Goal: Information Seeking & Learning: Learn about a topic

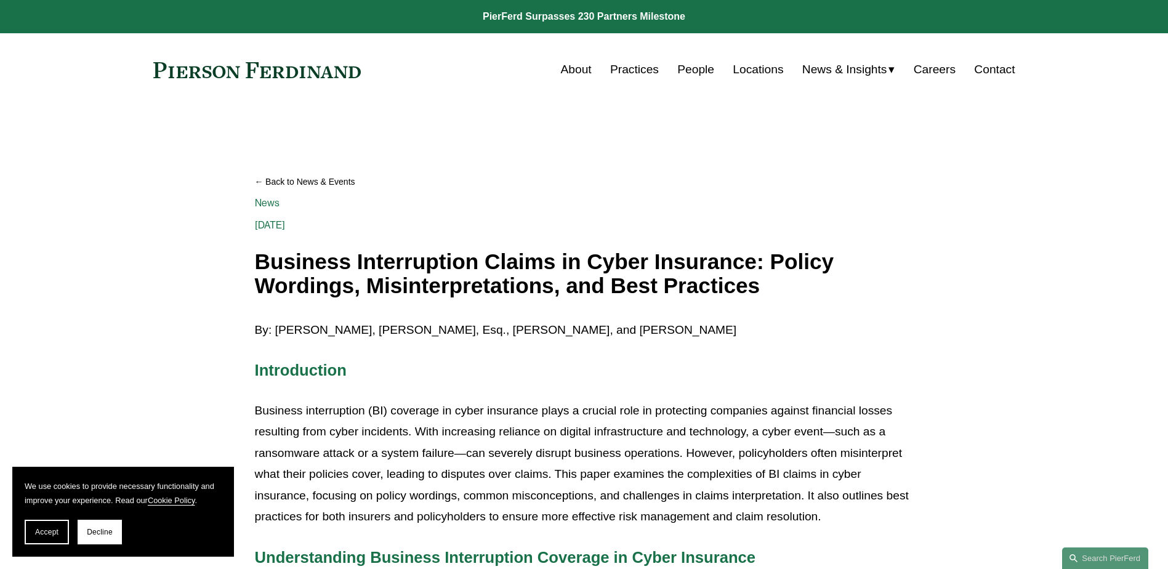
click at [435, 263] on h1 "Business Interruption Claims in Cyber Insurance: Policy Wordings, Misinterpreta…" at bounding box center [584, 273] width 659 height 47
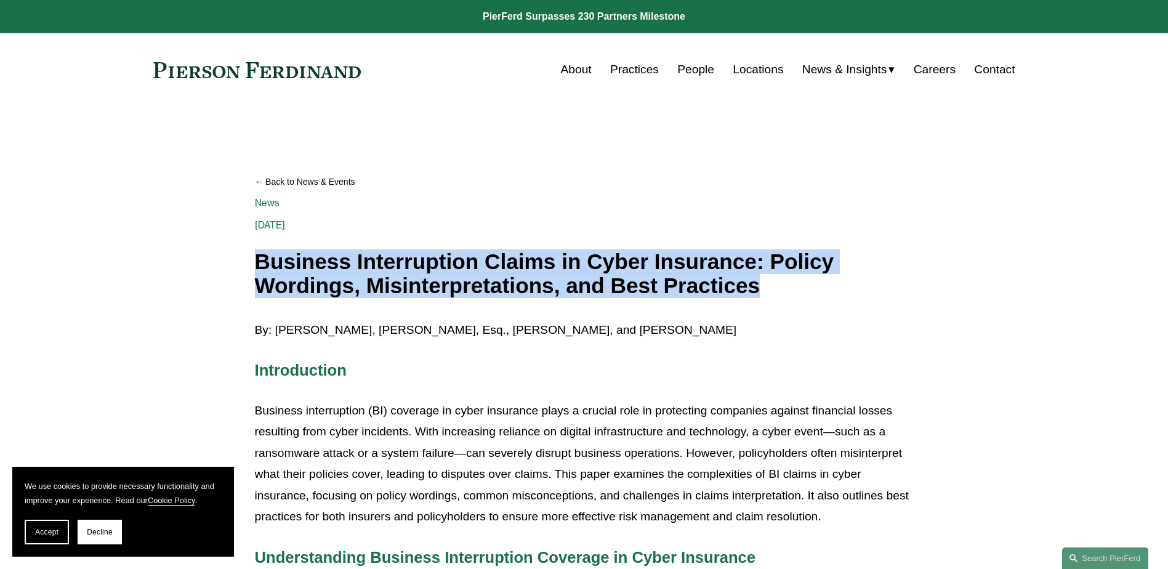
click at [435, 262] on h1 "Business Interruption Claims in Cyber Insurance: Policy Wordings, Misinterpreta…" at bounding box center [584, 273] width 659 height 47
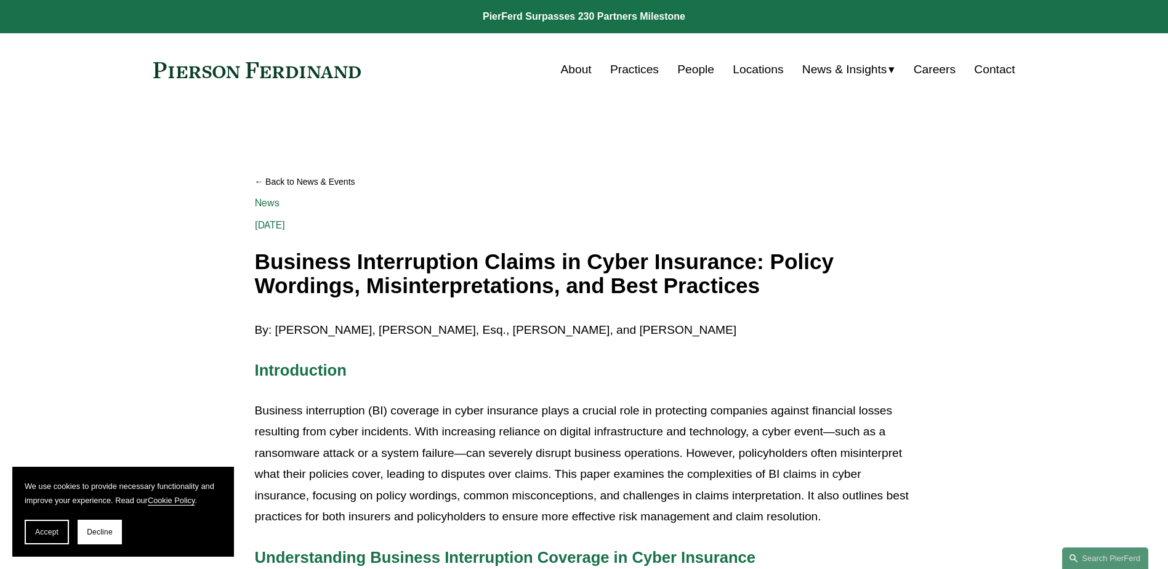
click at [435, 262] on h1 "Business Interruption Claims in Cyber Insurance: Policy Wordings, Misinterpreta…" at bounding box center [584, 273] width 659 height 47
click at [32, 531] on button "Accept" at bounding box center [47, 532] width 44 height 25
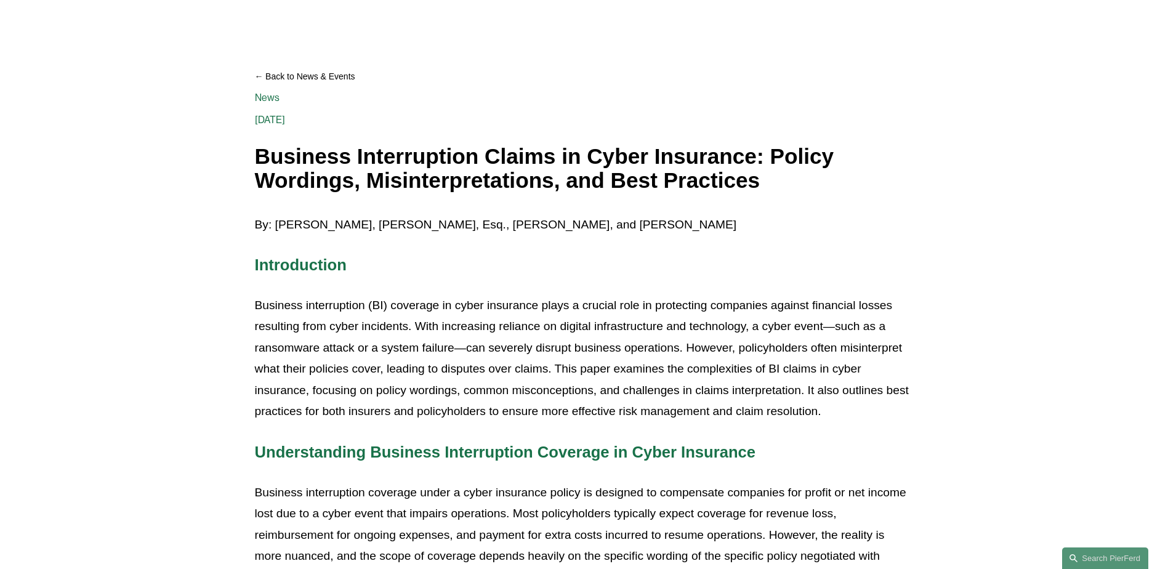
scroll to position [123, 0]
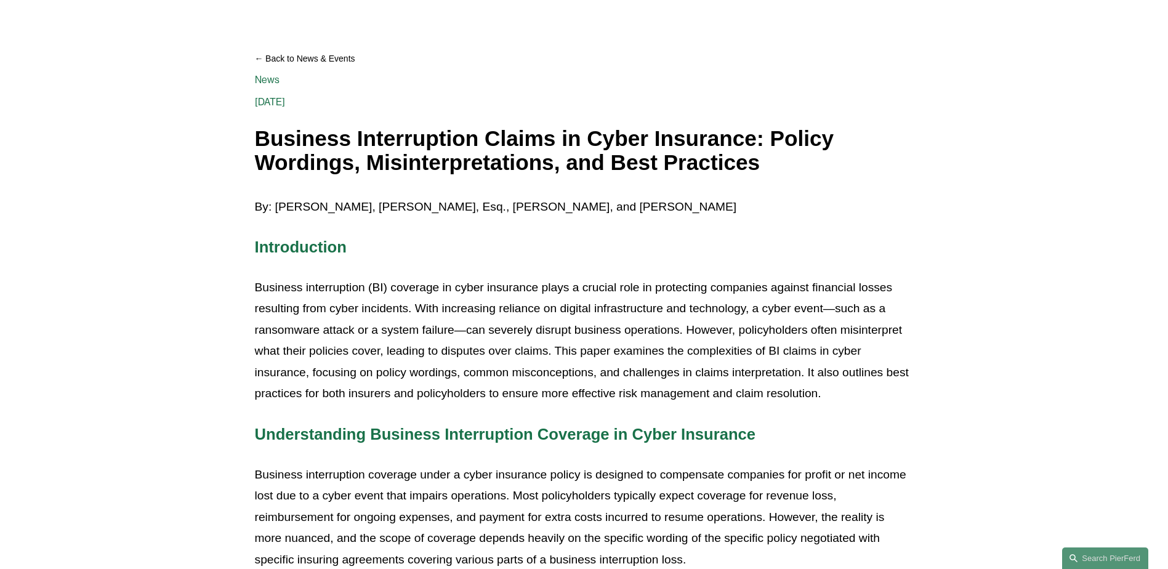
click at [493, 285] on p "Business interruption (BI) coverage in cyber insurance plays a crucial role in …" at bounding box center [584, 340] width 659 height 127
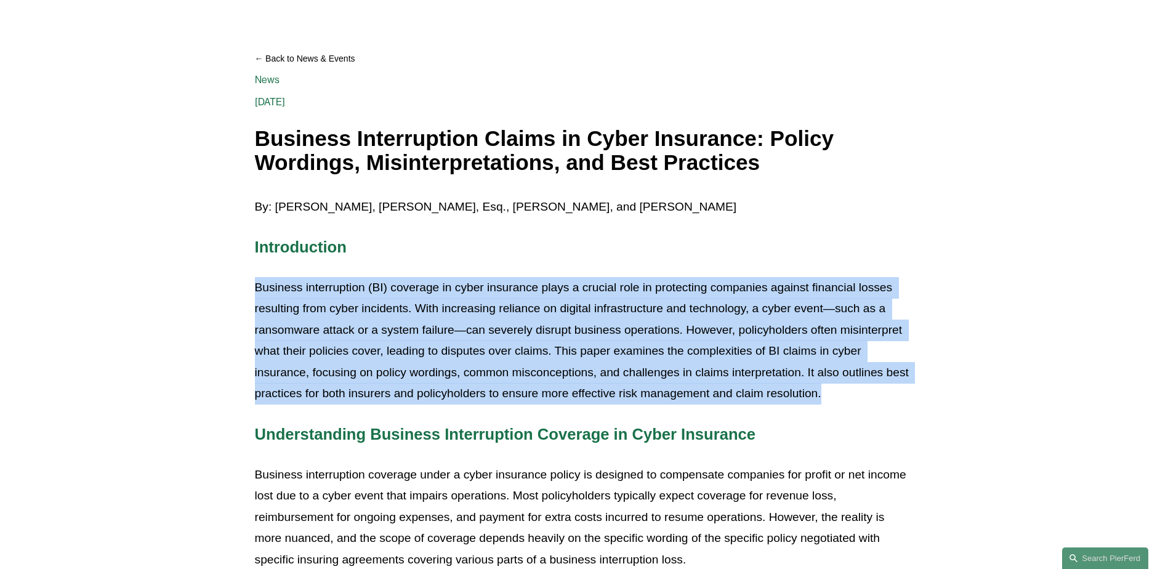
click at [493, 285] on p "Business interruption (BI) coverage in cyber insurance plays a crucial role in …" at bounding box center [584, 340] width 659 height 127
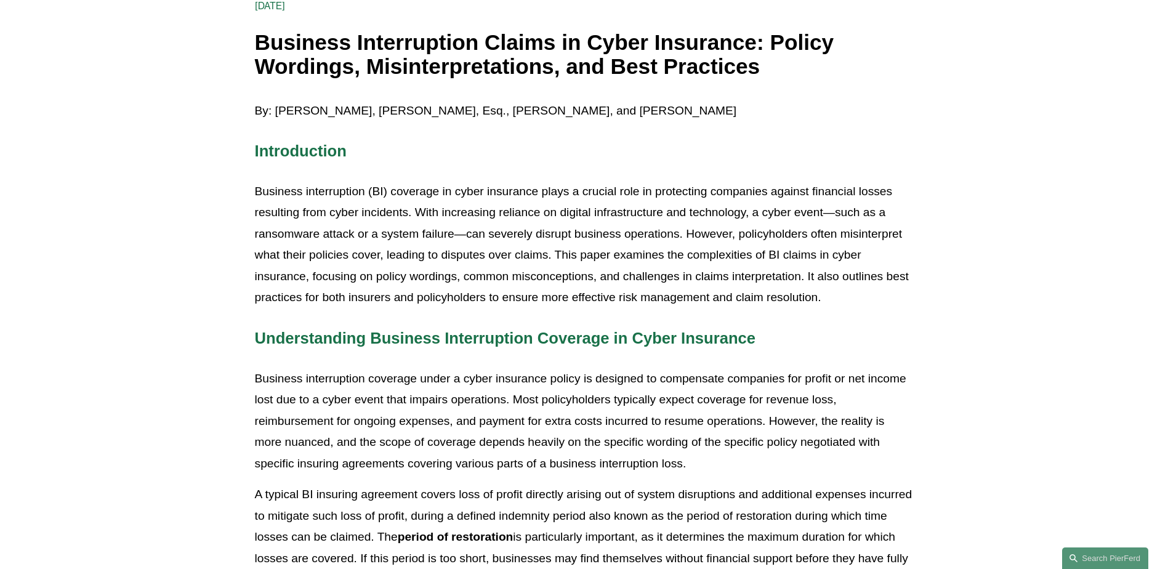
scroll to position [246, 0]
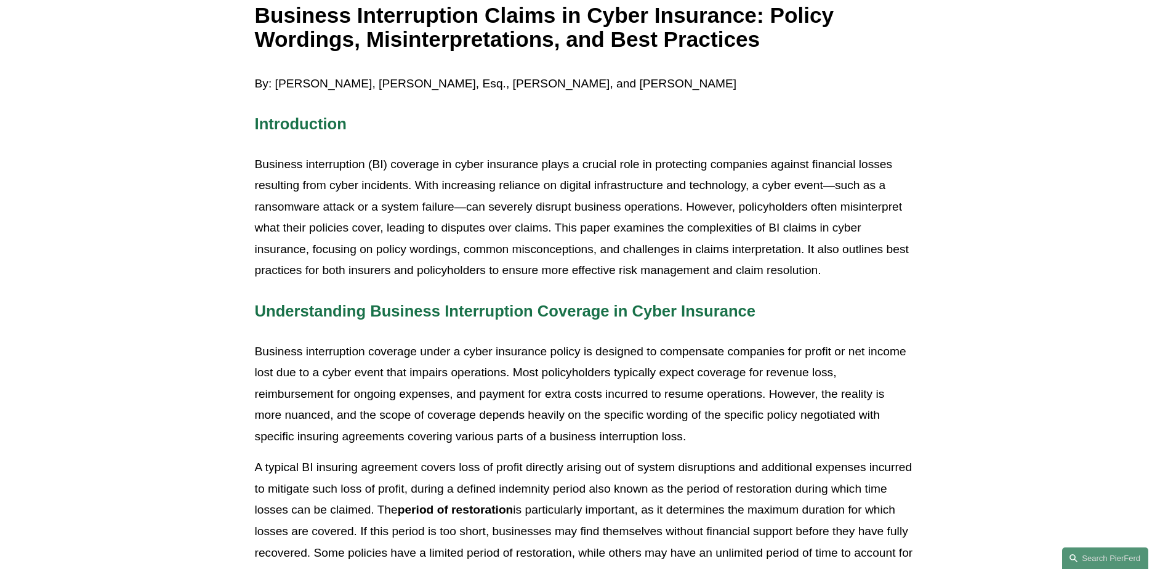
click at [636, 221] on p "Business interruption (BI) coverage in cyber insurance plays a crucial role in …" at bounding box center [584, 217] width 659 height 127
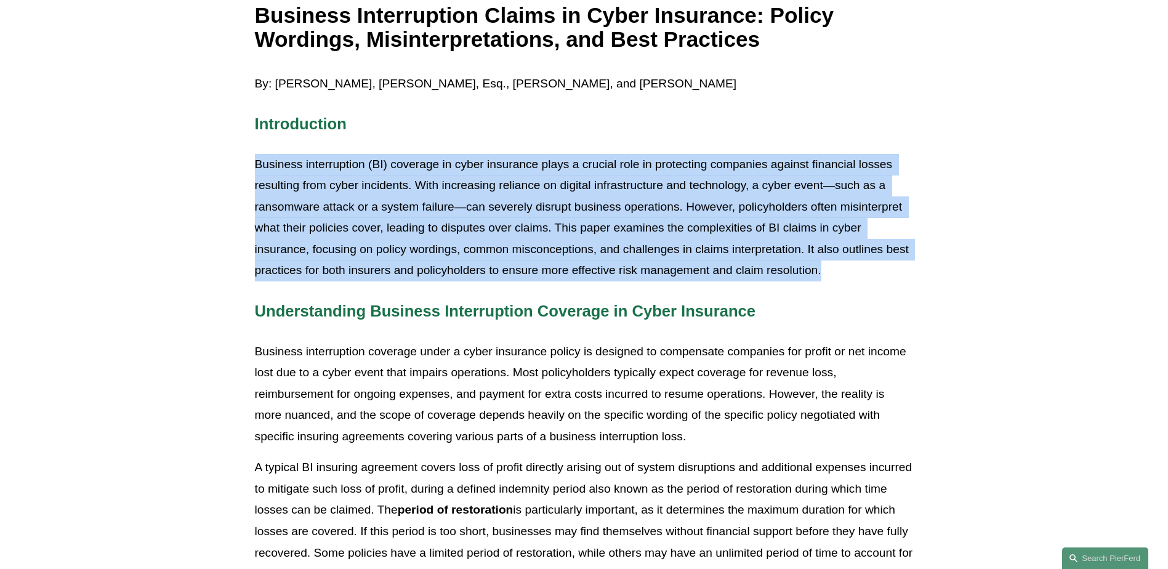
click at [636, 221] on p "Business interruption (BI) coverage in cyber insurance plays a crucial role in …" at bounding box center [584, 217] width 659 height 127
click at [516, 242] on p "Business interruption (BI) coverage in cyber insurance plays a crucial role in …" at bounding box center [584, 217] width 659 height 127
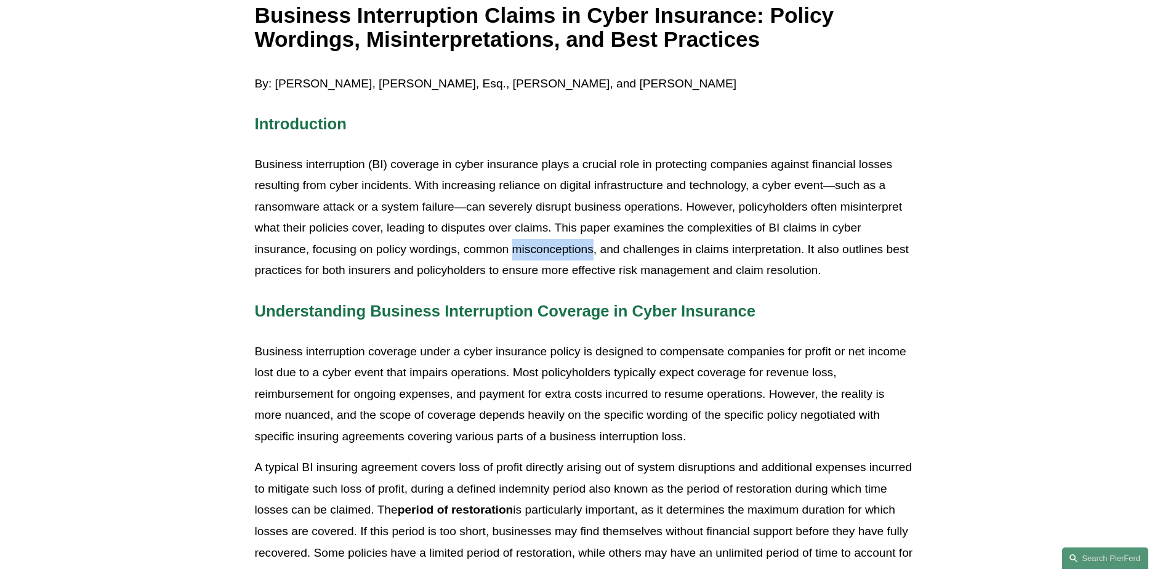
click at [516, 242] on p "Business interruption (BI) coverage in cyber insurance plays a crucial role in …" at bounding box center [584, 217] width 659 height 127
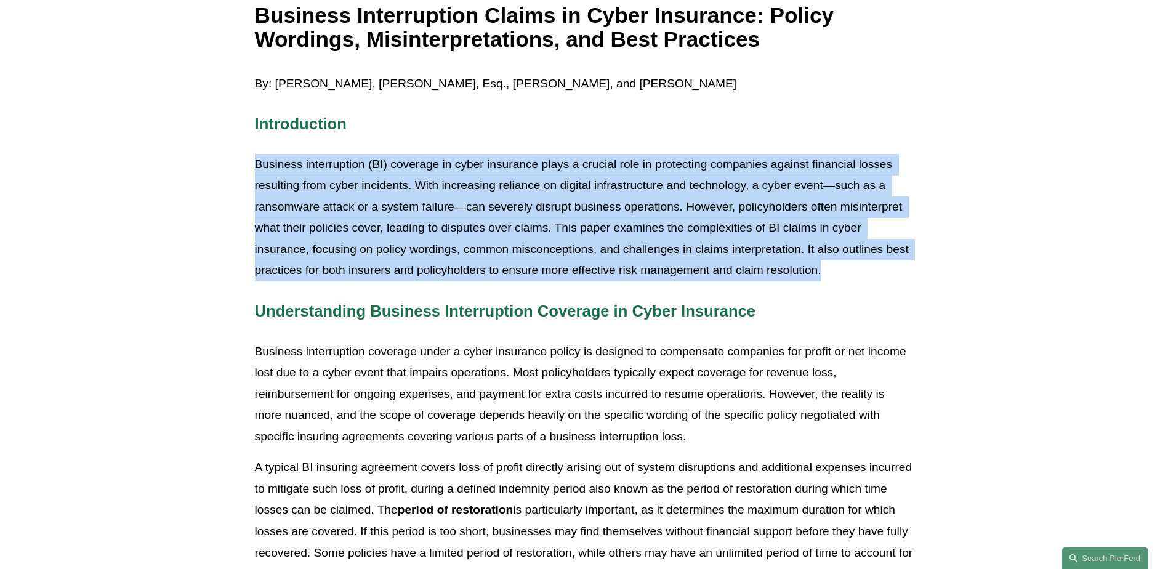
click at [516, 242] on p "Business interruption (BI) coverage in cyber insurance plays a crucial role in …" at bounding box center [584, 217] width 659 height 127
drag, startPoint x: 516, startPoint y: 242, endPoint x: 489, endPoint y: 250, distance: 27.7
click at [489, 250] on p "Business interruption (BI) coverage in cyber insurance plays a crucial role in …" at bounding box center [584, 217] width 659 height 127
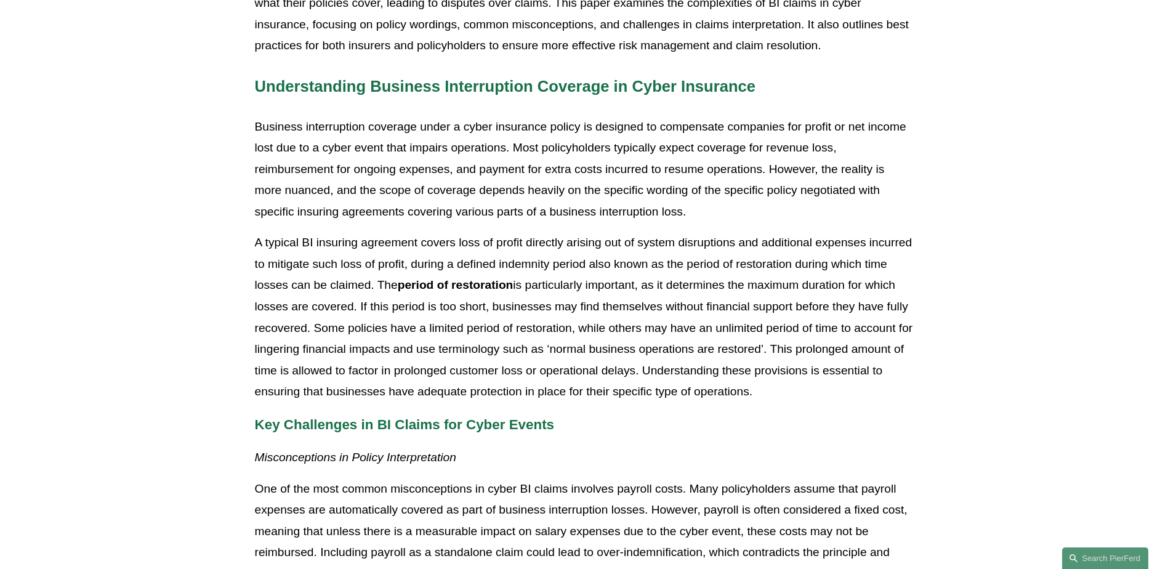
scroll to position [493, 0]
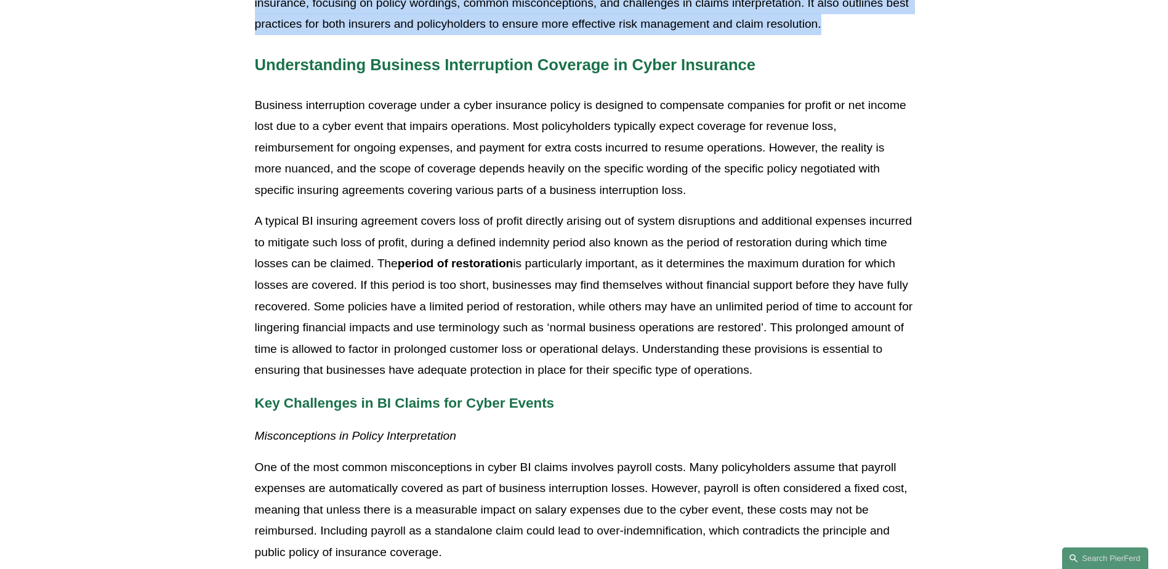
drag, startPoint x: 775, startPoint y: 25, endPoint x: 762, endPoint y: 45, distance: 23.9
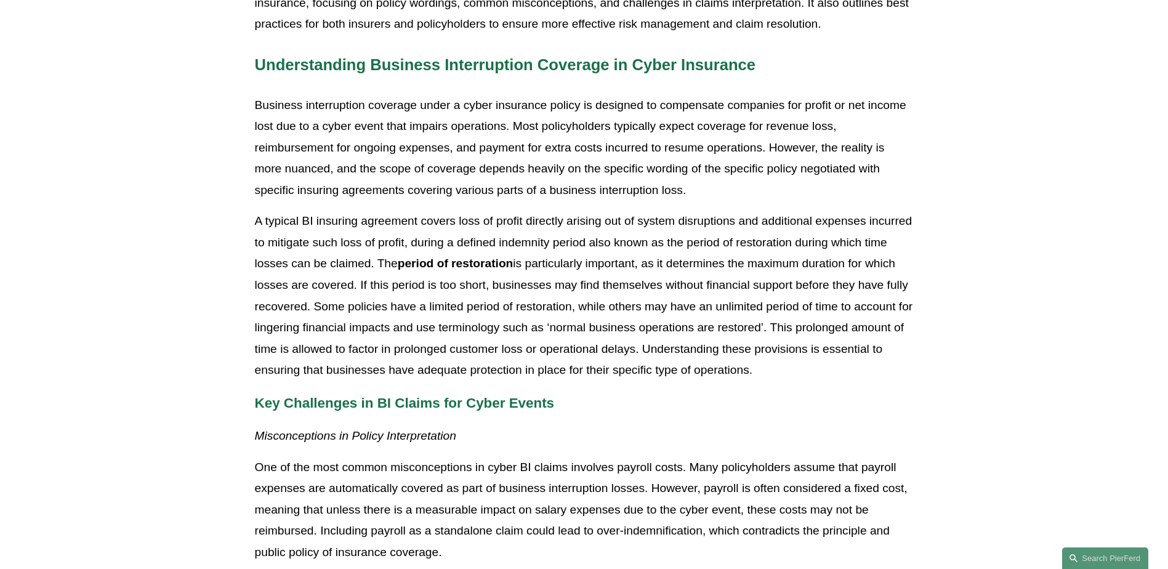
click at [495, 70] on span "Understanding Business Interruption Coverage in Cyber Insurance" at bounding box center [505, 64] width 501 height 17
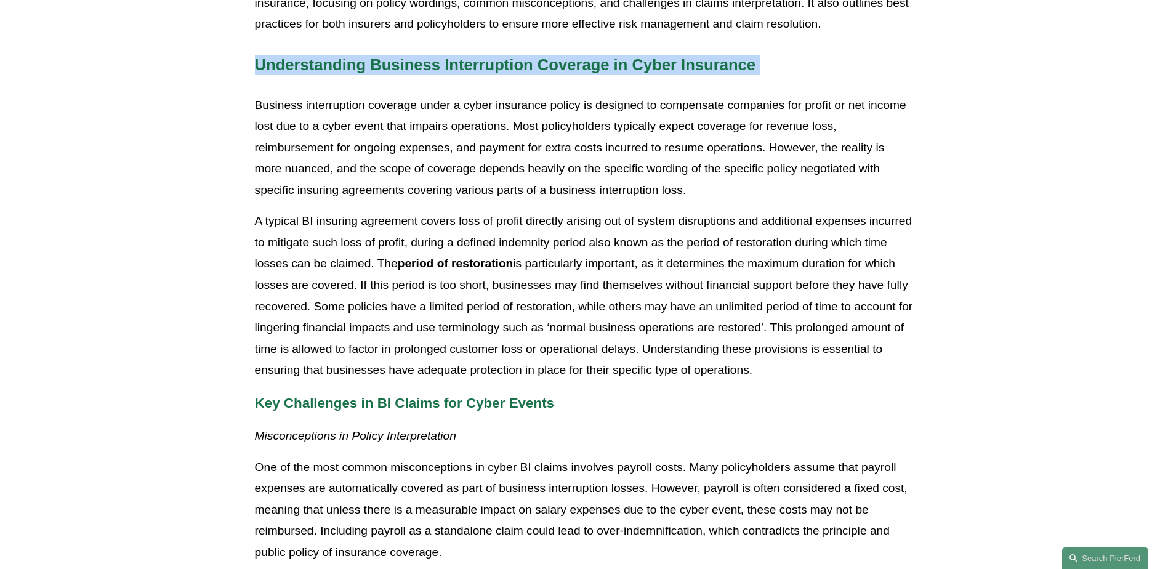
click at [495, 70] on span "Understanding Business Interruption Coverage in Cyber Insurance" at bounding box center [505, 64] width 501 height 17
click at [492, 68] on span "Understanding Business Interruption Coverage in Cyber Insurance" at bounding box center [505, 64] width 501 height 17
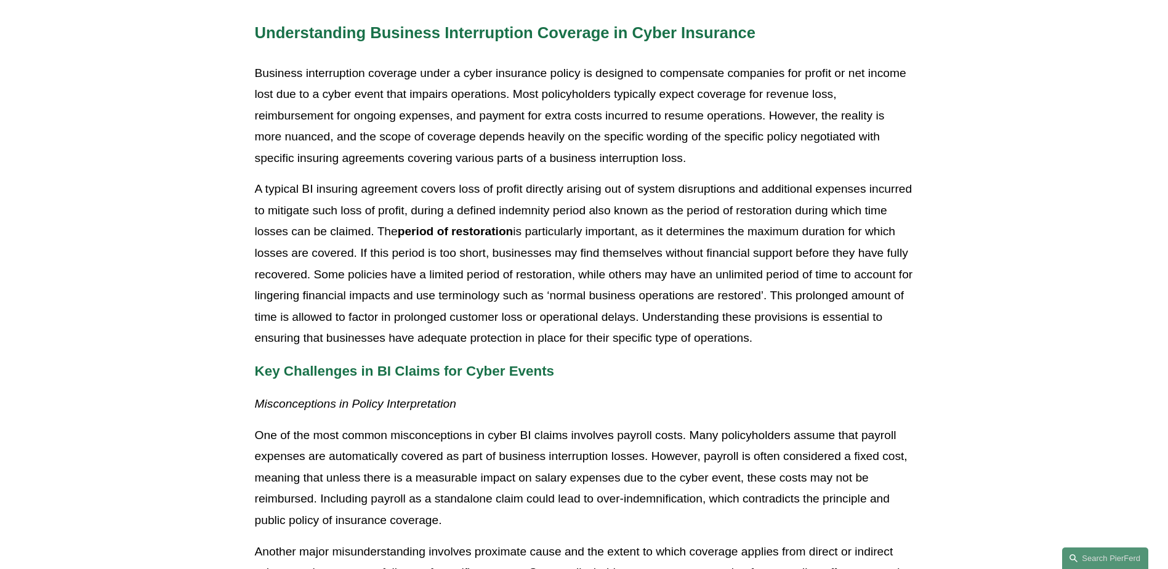
scroll to position [554, 0]
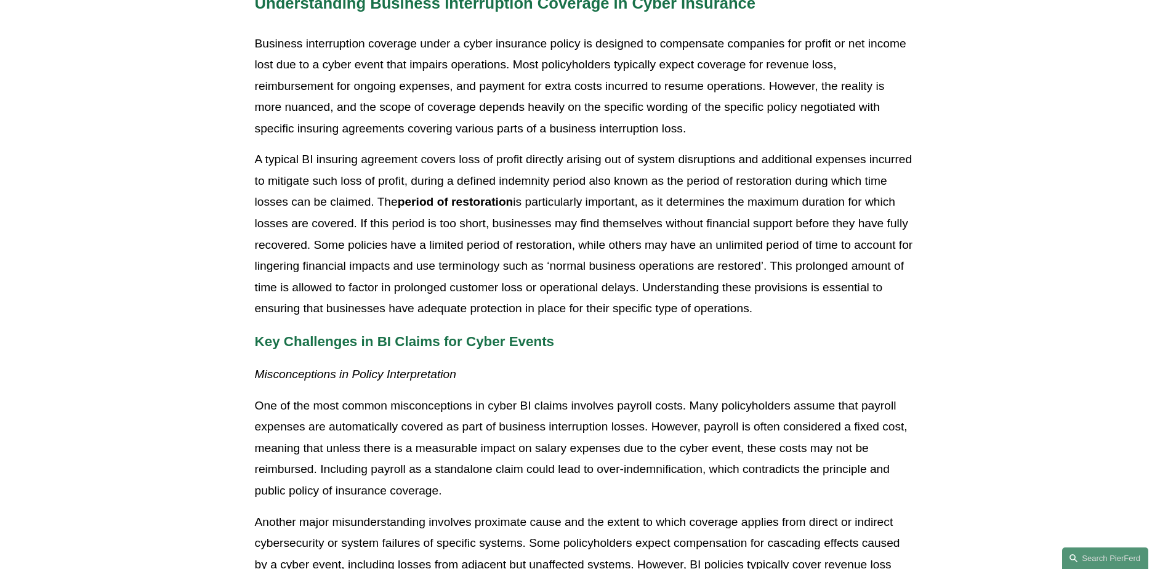
click at [456, 306] on p "A typical BI insuring agreement covers loss of profit directly arising out of s…" at bounding box center [584, 234] width 659 height 171
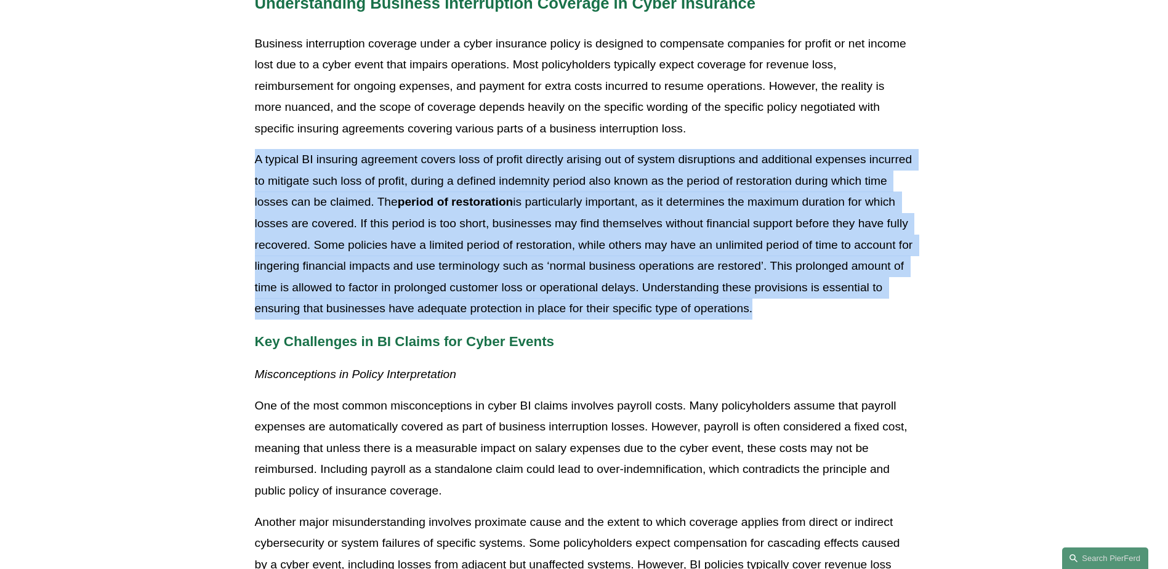
click at [456, 306] on p "A typical BI insuring agreement covers loss of profit directly arising out of s…" at bounding box center [584, 234] width 659 height 171
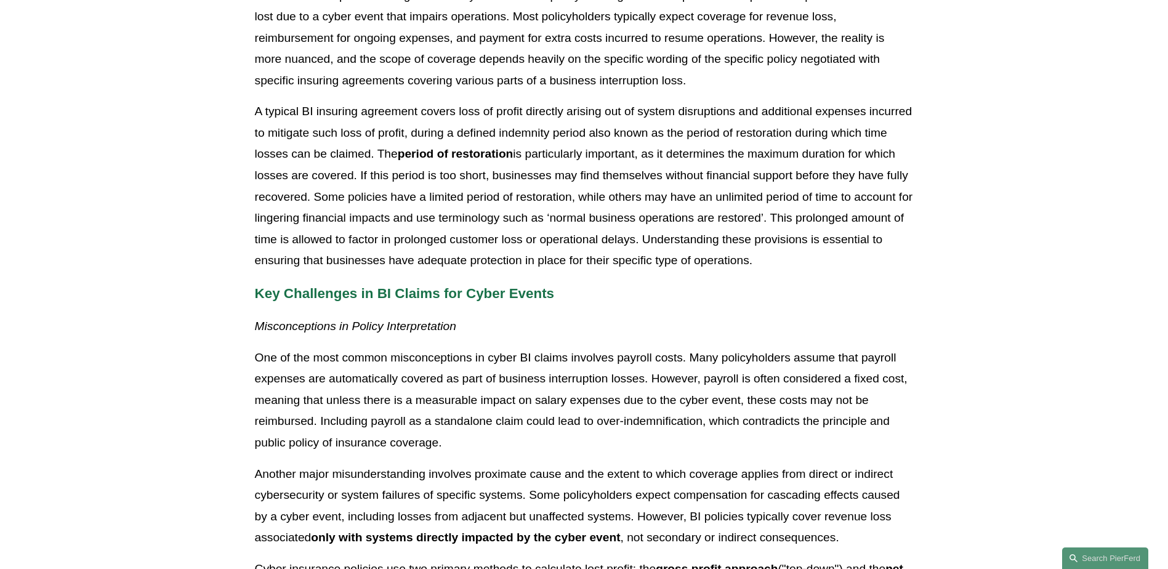
scroll to position [616, 0]
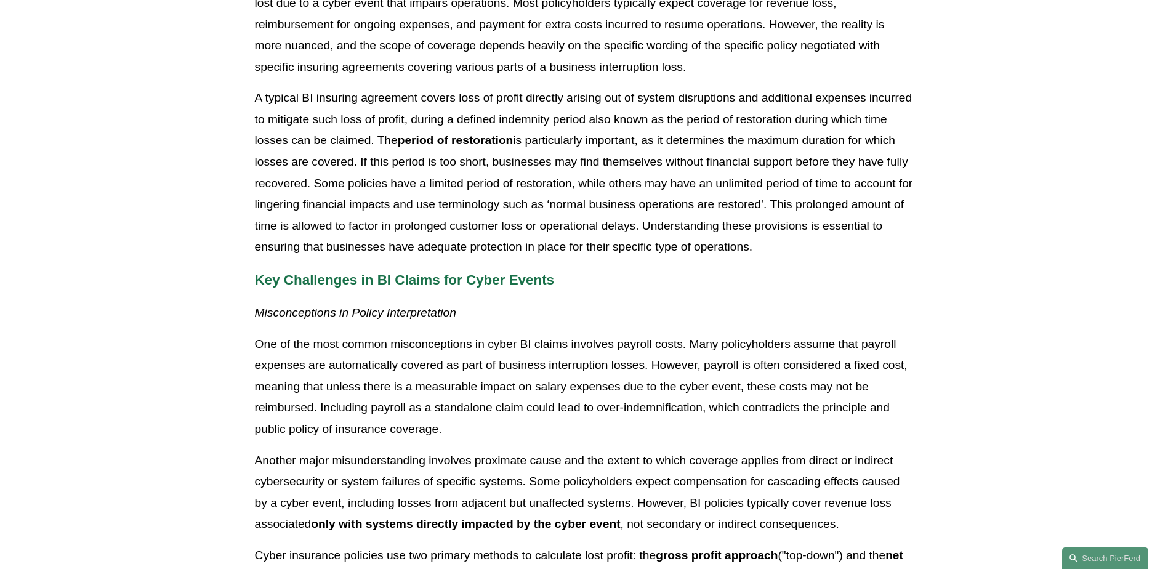
click at [535, 247] on p "A typical BI insuring agreement covers loss of profit directly arising out of s…" at bounding box center [584, 172] width 659 height 171
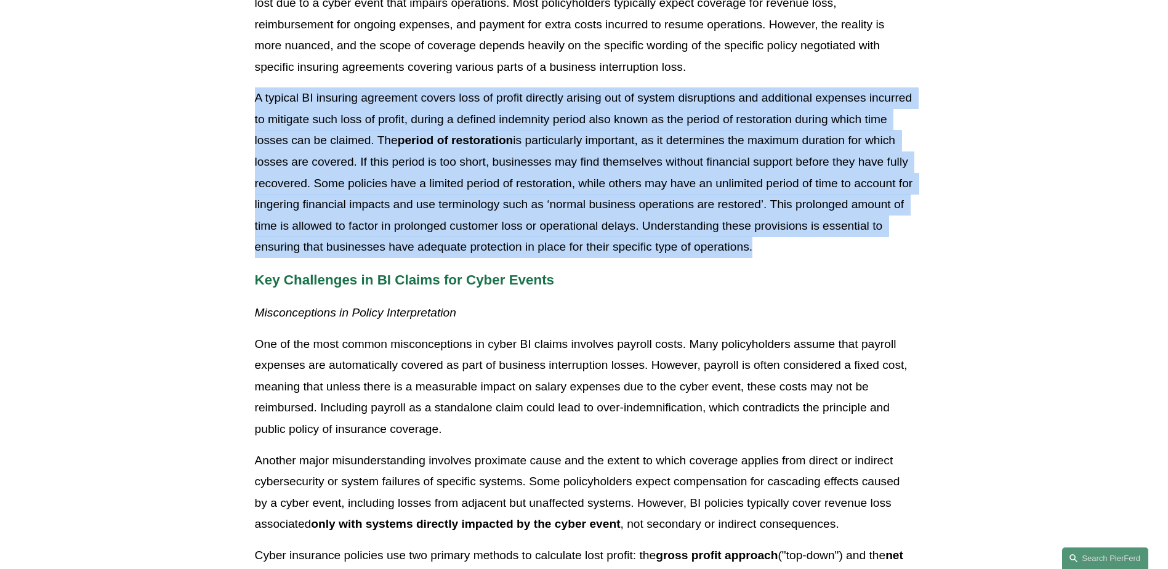
click at [535, 247] on p "A typical BI insuring agreement covers loss of profit directly arising out of s…" at bounding box center [584, 172] width 659 height 171
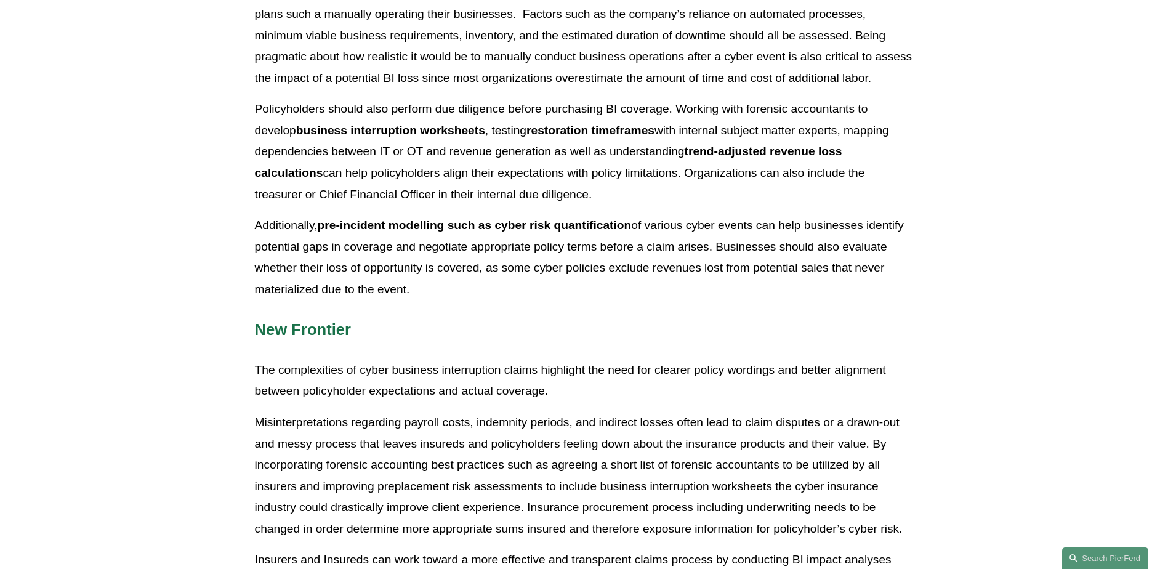
scroll to position [2094, 0]
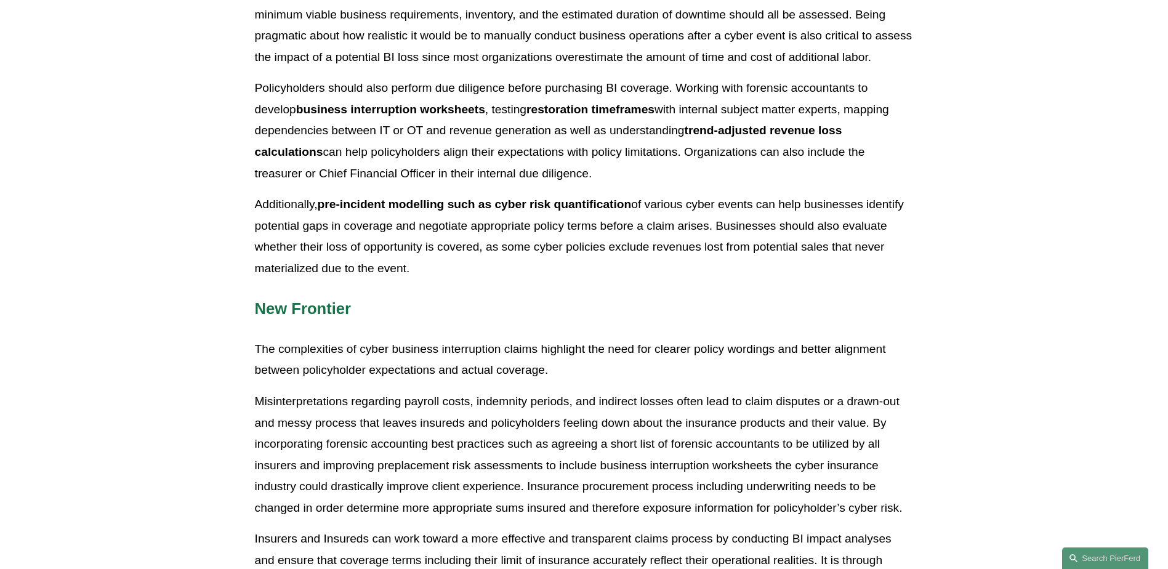
click at [671, 250] on p "Additionally, pre-incident modelling such as cyber risk quantification of vario…" at bounding box center [584, 236] width 659 height 85
drag, startPoint x: 643, startPoint y: 179, endPoint x: 621, endPoint y: 171, distance: 23.0
click at [643, 179] on p "Policyholders should also perform due diligence before purchasing BI coverage. …" at bounding box center [584, 131] width 659 height 107
click at [581, 201] on strong "pre-incident modelling such as cyber risk quantification" at bounding box center [475, 204] width 314 height 13
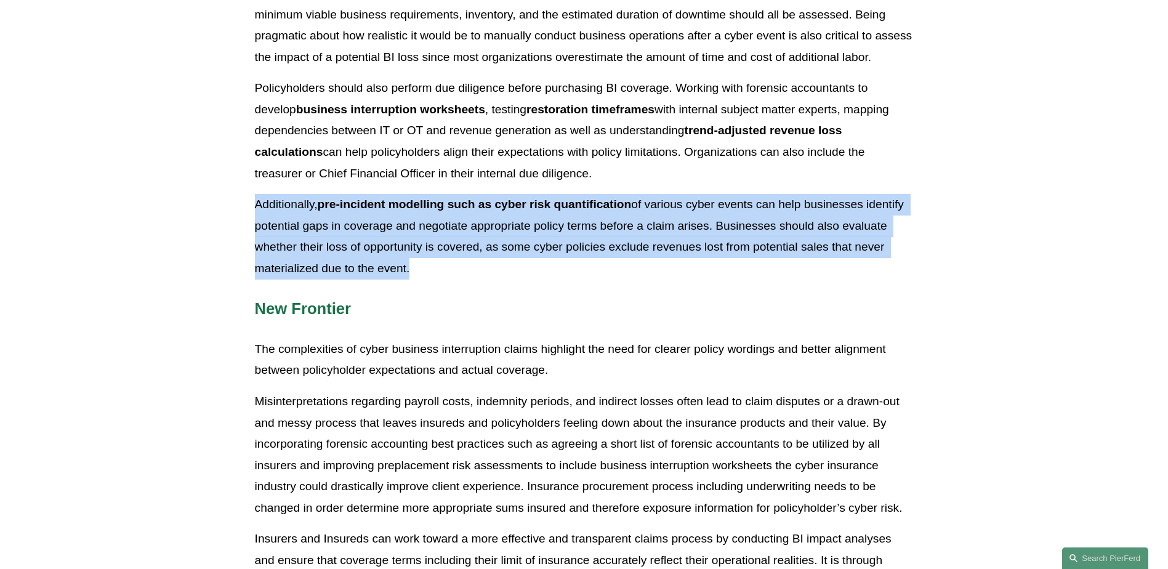
click at [581, 201] on strong "pre-incident modelling such as cyber risk quantification" at bounding box center [475, 204] width 314 height 13
drag, startPoint x: 581, startPoint y: 201, endPoint x: 568, endPoint y: 187, distance: 19.2
click at [581, 203] on strong "pre-incident modelling such as cyber risk quantification" at bounding box center [475, 204] width 314 height 13
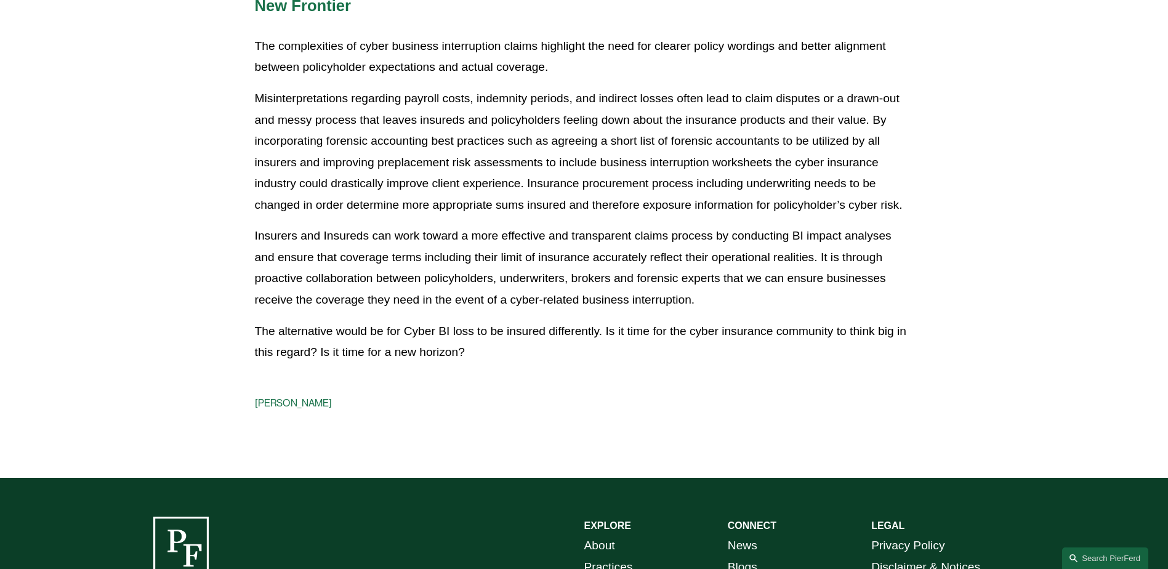
scroll to position [2402, 0]
